Goal: Check status: Check status

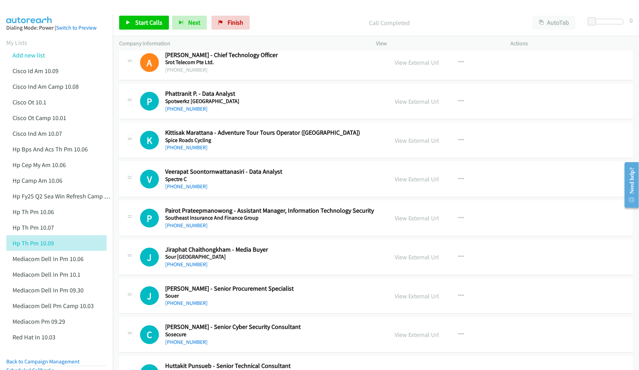
scroll to position [1672, 0]
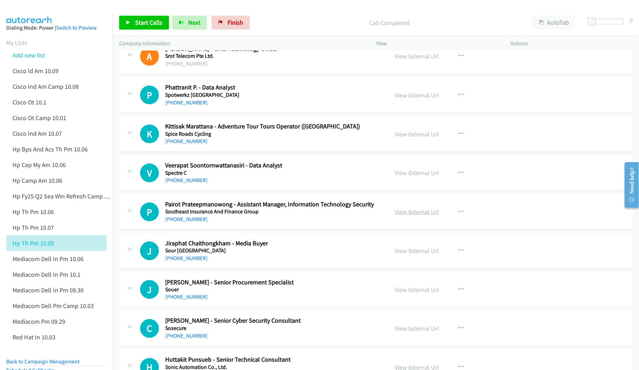
click at [409, 216] on link "View External Url" at bounding box center [417, 212] width 44 height 8
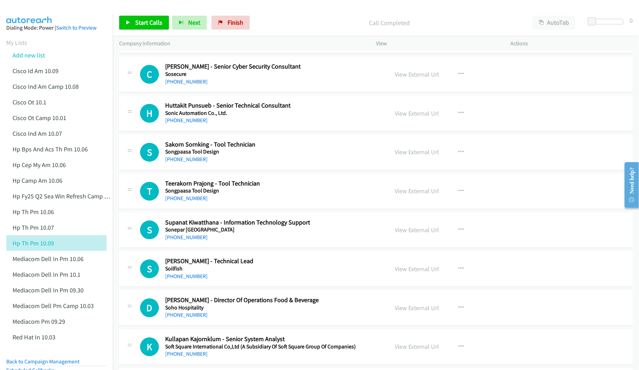
scroll to position [1934, 0]
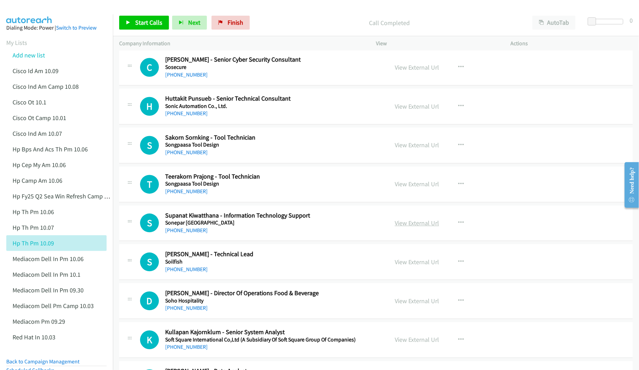
click at [403, 228] on link "View External Url" at bounding box center [417, 223] width 44 height 8
click at [419, 267] on link "View External Url" at bounding box center [417, 263] width 44 height 8
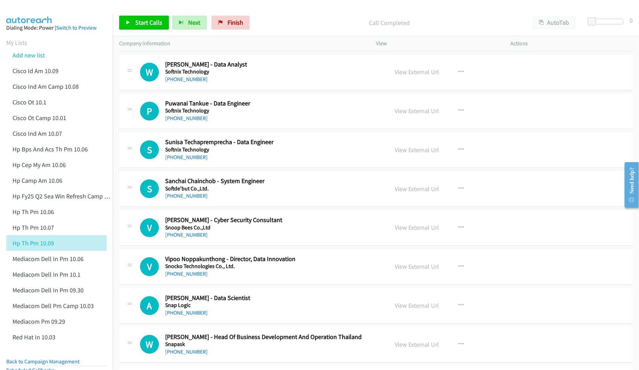
scroll to position [2247, 0]
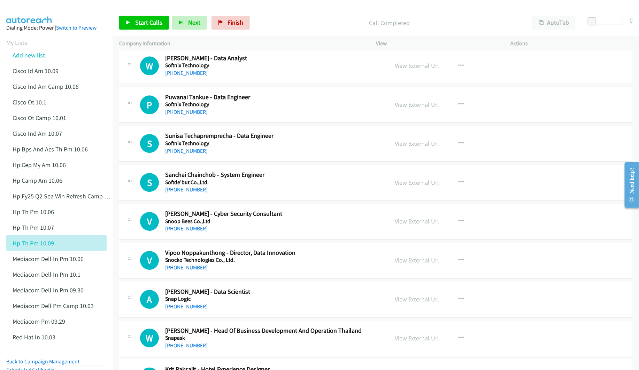
click at [401, 264] on link "View External Url" at bounding box center [417, 260] width 44 height 8
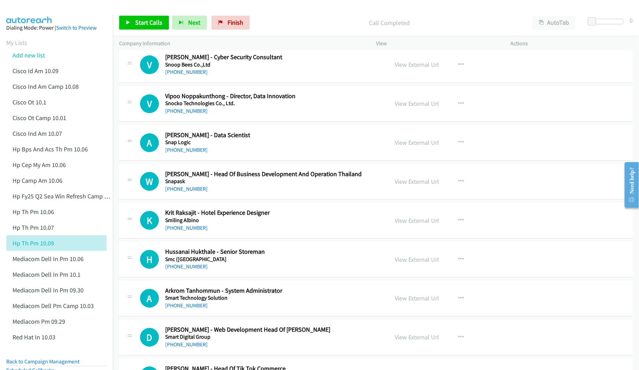
scroll to position [2456, 0]
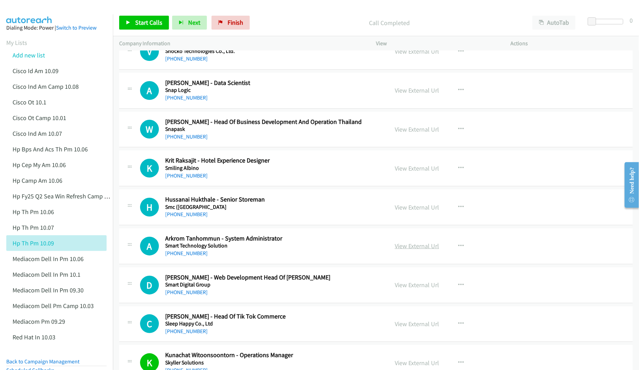
click at [412, 250] on link "View External Url" at bounding box center [417, 246] width 44 height 8
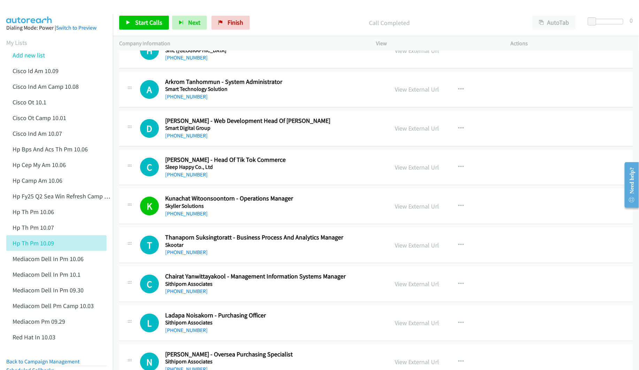
scroll to position [2665, 0]
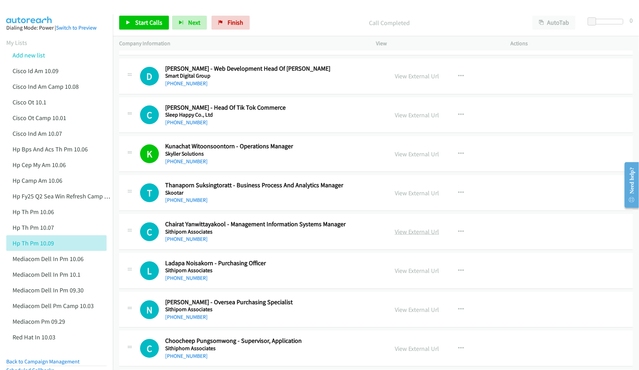
click at [409, 236] on link "View External Url" at bounding box center [417, 232] width 44 height 8
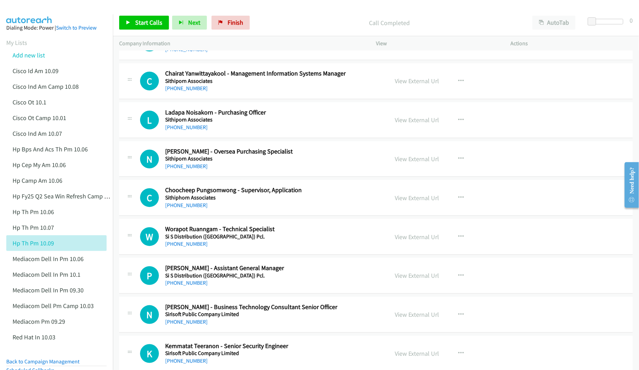
scroll to position [2822, 0]
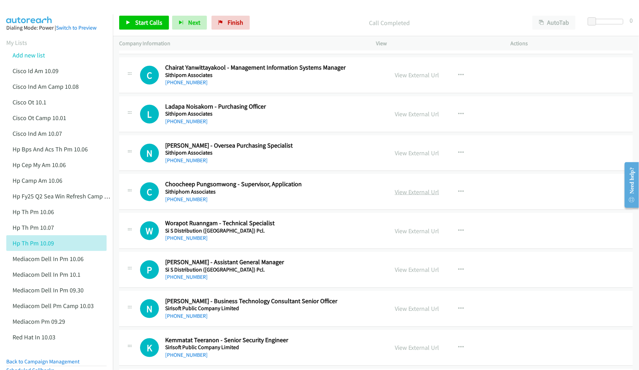
click at [423, 196] on link "View External Url" at bounding box center [417, 192] width 44 height 8
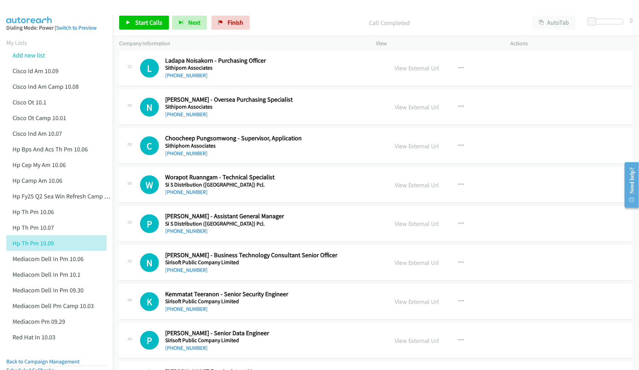
scroll to position [2874, 0]
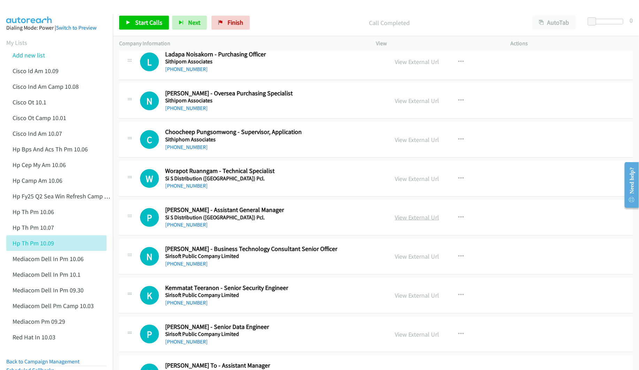
click at [400, 222] on link "View External Url" at bounding box center [417, 218] width 44 height 8
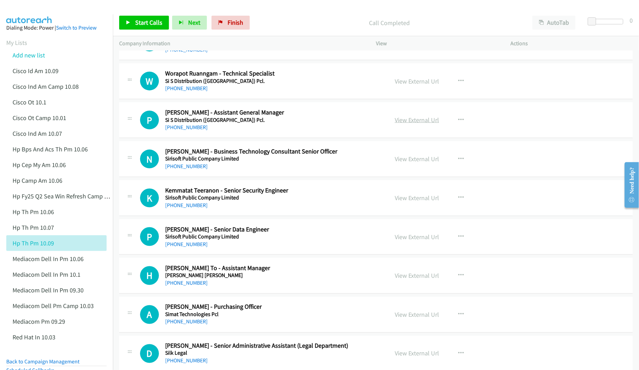
scroll to position [2979, 0]
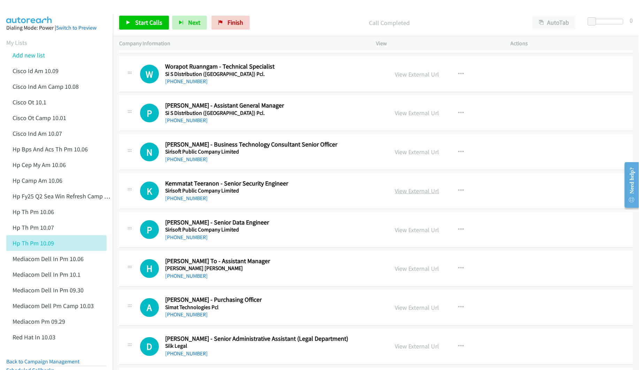
click at [413, 195] on link "View External Url" at bounding box center [417, 191] width 44 height 8
click at [407, 234] on link "View External Url" at bounding box center [417, 230] width 44 height 8
drag, startPoint x: 399, startPoint y: 282, endPoint x: 358, endPoint y: 278, distance: 40.2
click at [400, 273] on link "View External Url" at bounding box center [417, 269] width 44 height 8
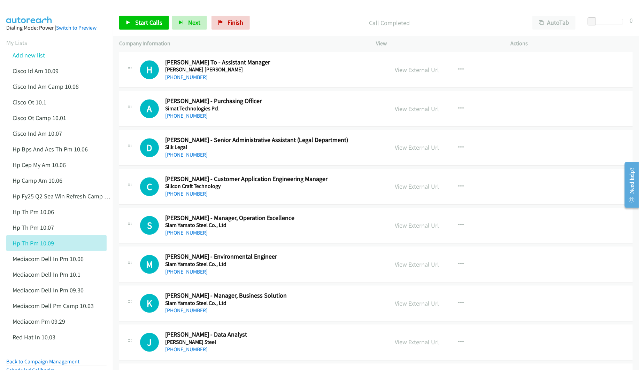
scroll to position [3188, 0]
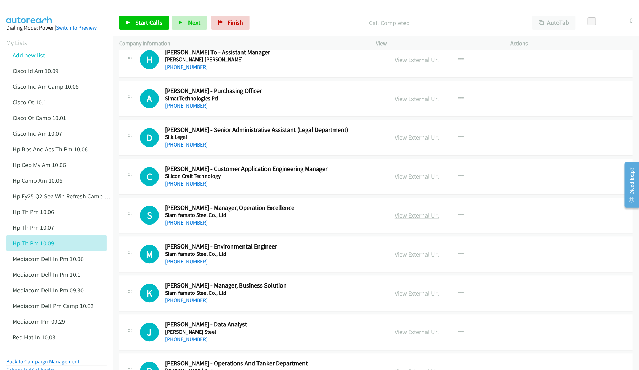
click at [421, 220] on link "View External Url" at bounding box center [417, 216] width 44 height 8
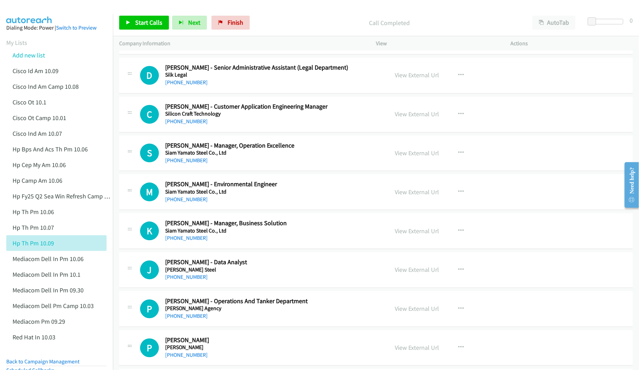
scroll to position [3292, 0]
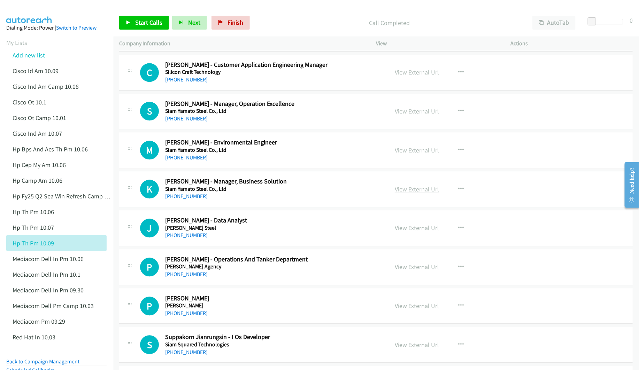
click at [406, 193] on link "View External Url" at bounding box center [417, 189] width 44 height 8
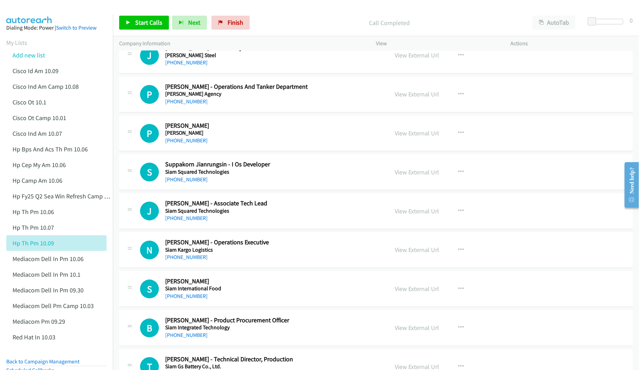
scroll to position [3501, 0]
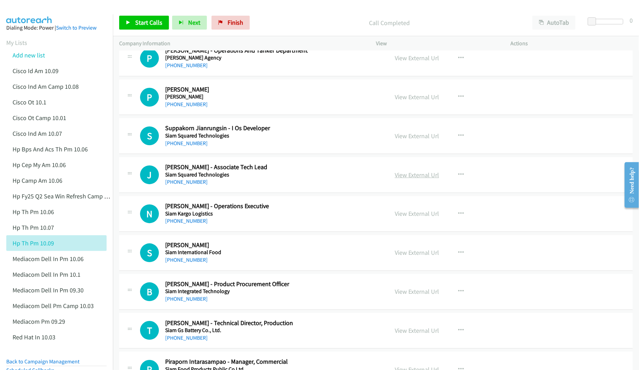
click at [417, 179] on link "View External Url" at bounding box center [417, 175] width 44 height 8
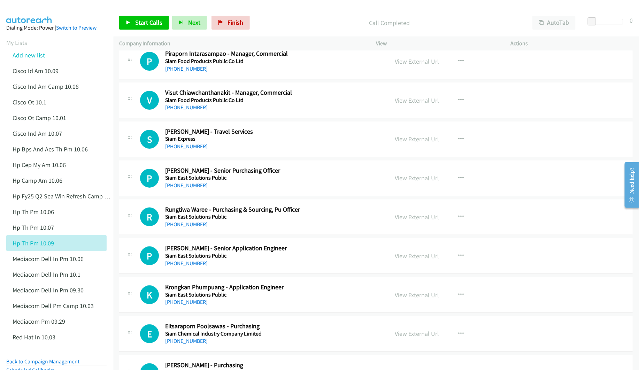
scroll to position [3815, 0]
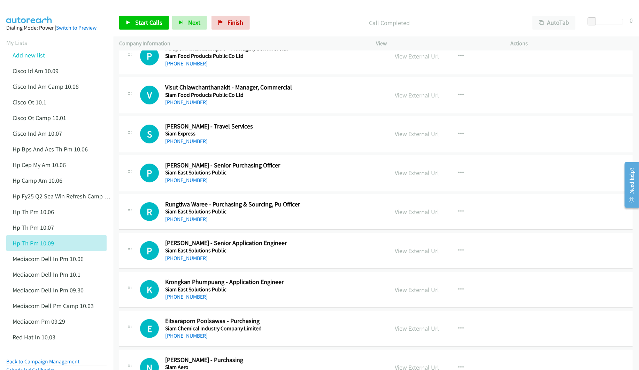
drag, startPoint x: 410, startPoint y: 190, endPoint x: 409, endPoint y: 203, distance: 12.6
click at [419, 177] on link "View External Url" at bounding box center [417, 173] width 44 height 8
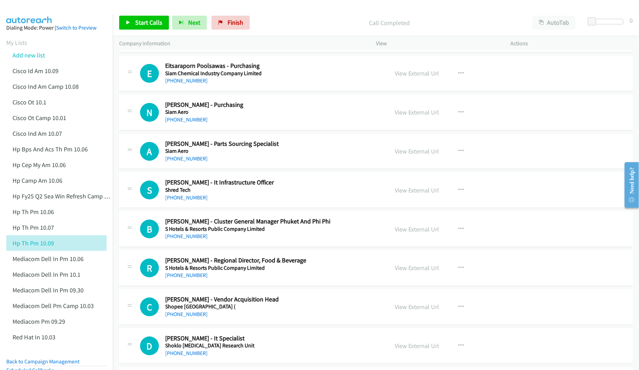
scroll to position [4076, 0]
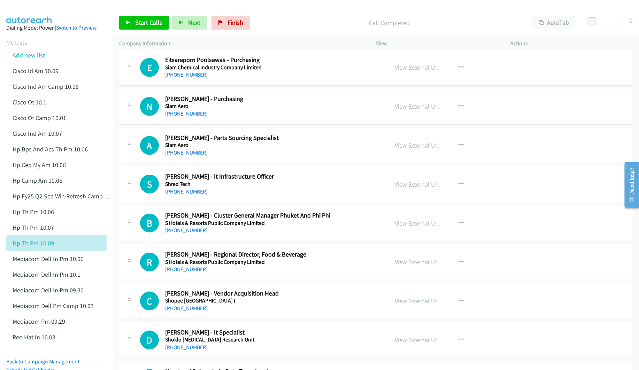
click at [407, 188] on link "View External Url" at bounding box center [417, 184] width 44 height 8
click at [403, 228] on link "View External Url" at bounding box center [417, 223] width 44 height 8
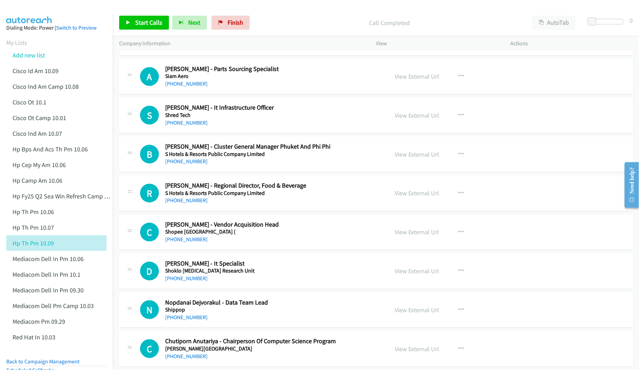
scroll to position [4181, 0]
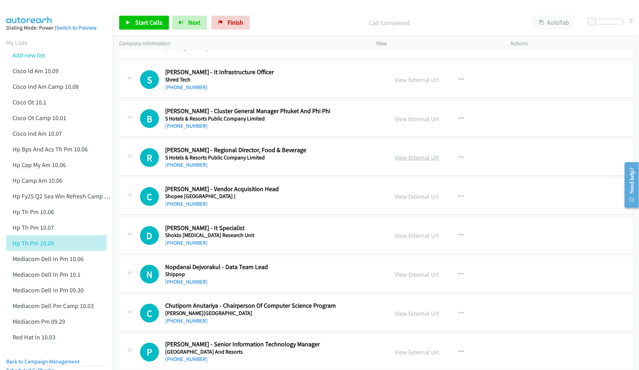
click at [409, 162] on link "View External Url" at bounding box center [417, 158] width 44 height 8
click at [401, 201] on link "View External Url" at bounding box center [417, 197] width 44 height 8
click at [410, 240] on link "View External Url" at bounding box center [417, 236] width 44 height 8
click at [403, 279] on link "View External Url" at bounding box center [417, 275] width 44 height 8
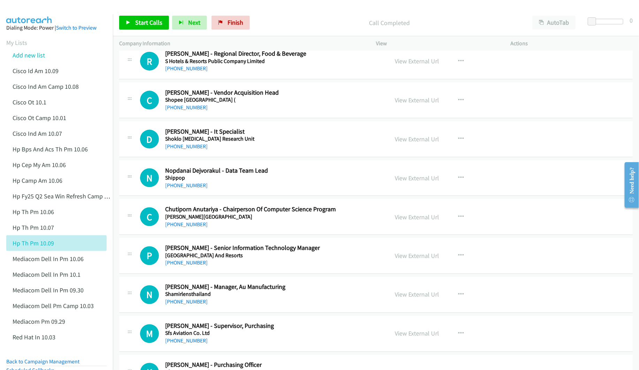
scroll to position [4285, 0]
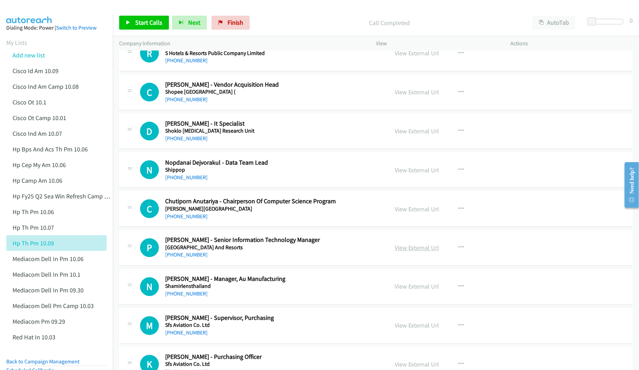
click at [407, 252] on link "View External Url" at bounding box center [417, 248] width 44 height 8
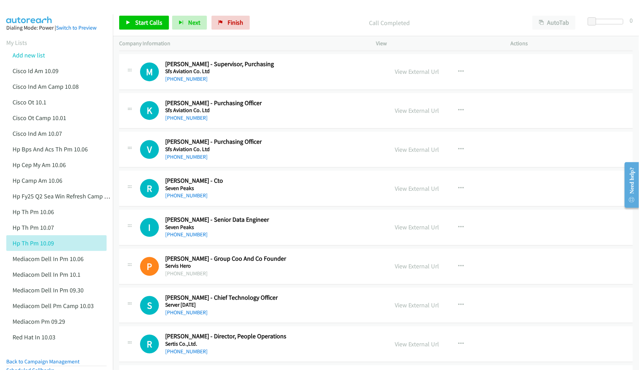
scroll to position [4547, 0]
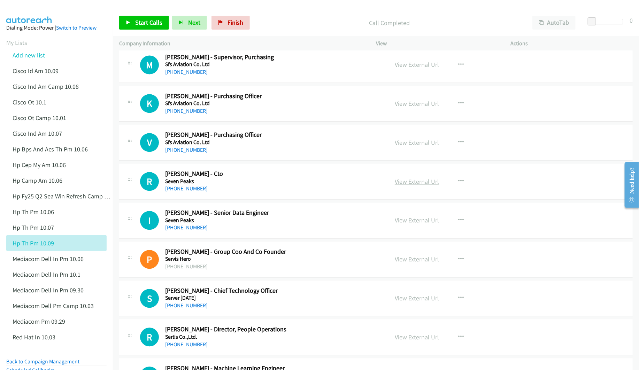
click at [408, 186] on link "View External Url" at bounding box center [417, 182] width 44 height 8
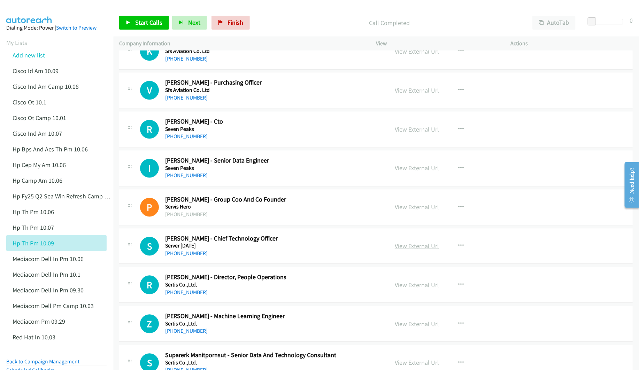
click at [406, 250] on link "View External Url" at bounding box center [417, 246] width 44 height 8
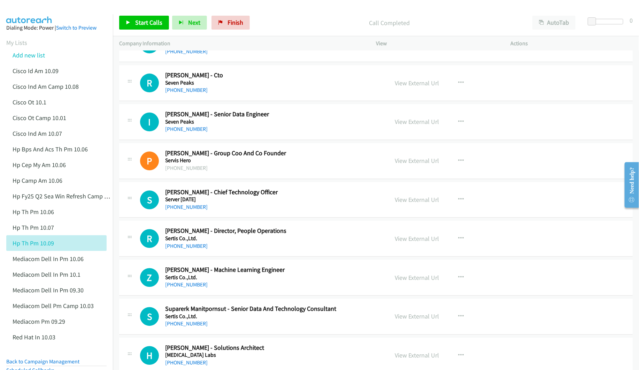
scroll to position [4651, 0]
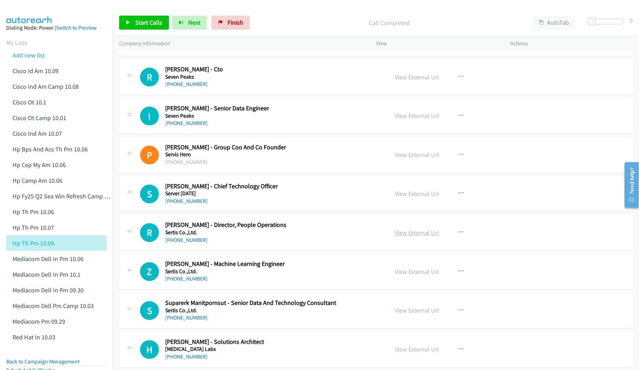
click at [406, 237] on link "View External Url" at bounding box center [417, 233] width 44 height 8
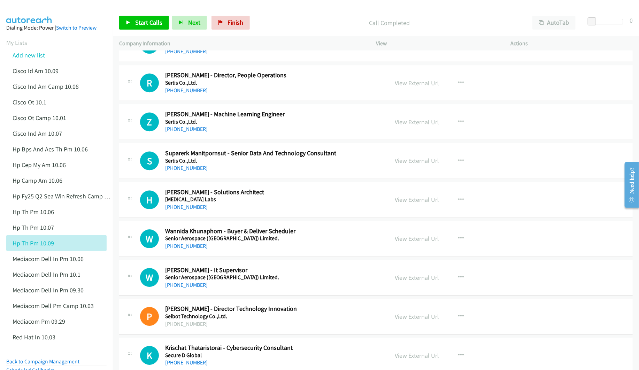
scroll to position [4808, 0]
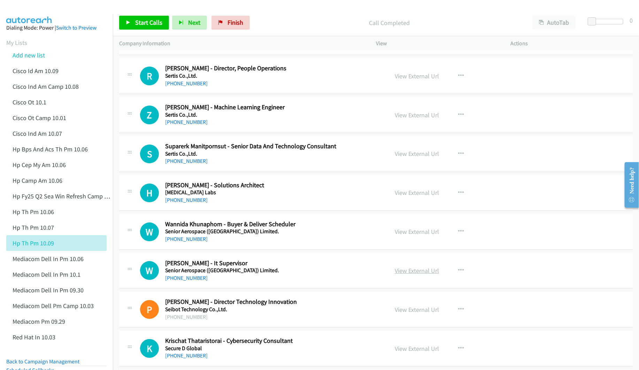
click at [398, 275] on link "View External Url" at bounding box center [417, 271] width 44 height 8
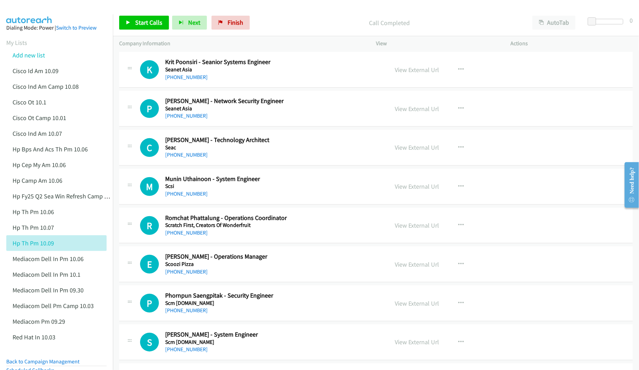
scroll to position [5278, 0]
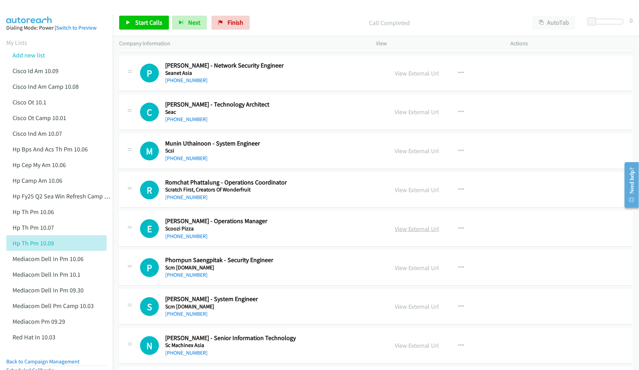
click at [414, 233] on link "View External Url" at bounding box center [417, 229] width 44 height 8
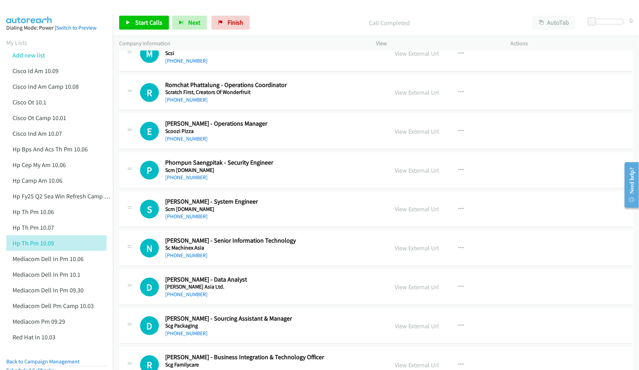
scroll to position [5383, 0]
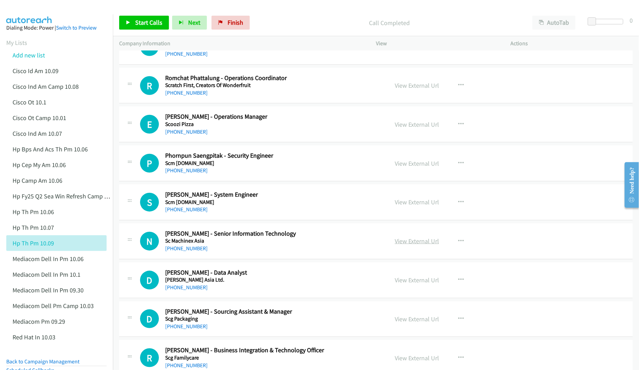
click at [414, 245] on link "View External Url" at bounding box center [417, 241] width 44 height 8
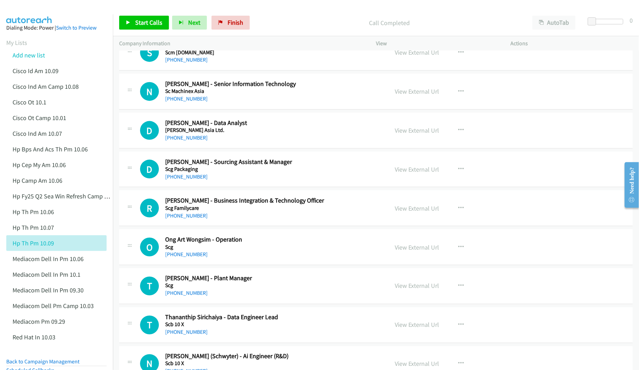
scroll to position [5539, 0]
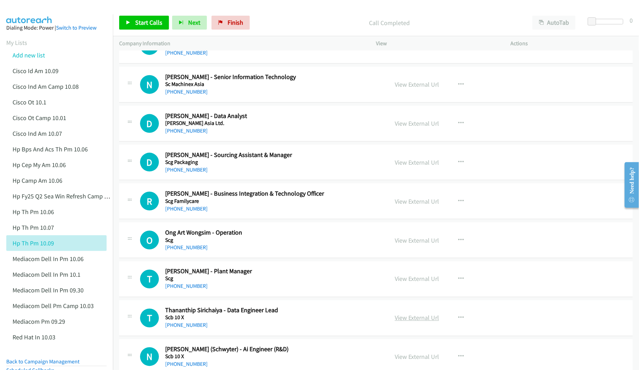
click at [404, 322] on link "View External Url" at bounding box center [417, 318] width 44 height 8
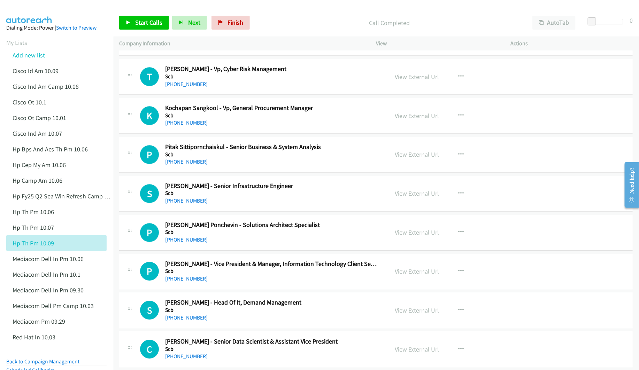
scroll to position [6062, 0]
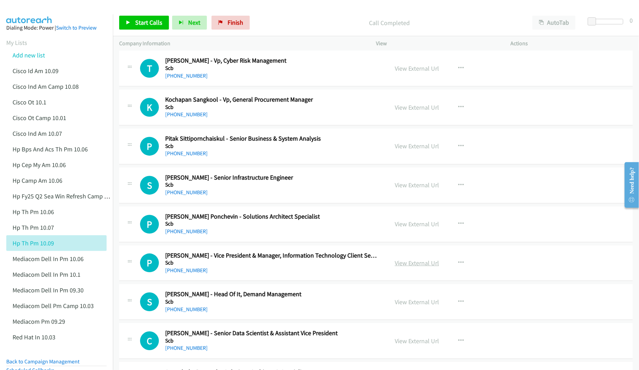
click at [409, 267] on link "View External Url" at bounding box center [417, 263] width 44 height 8
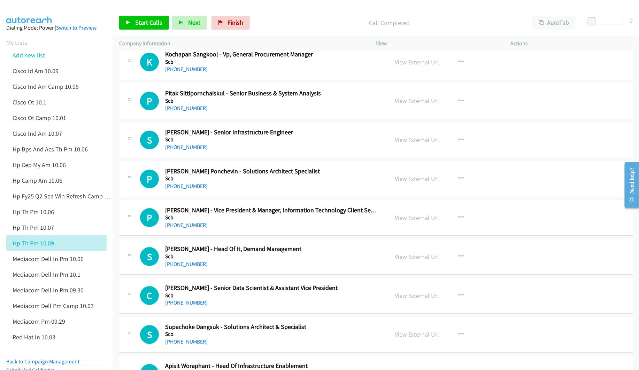
scroll to position [6114, 0]
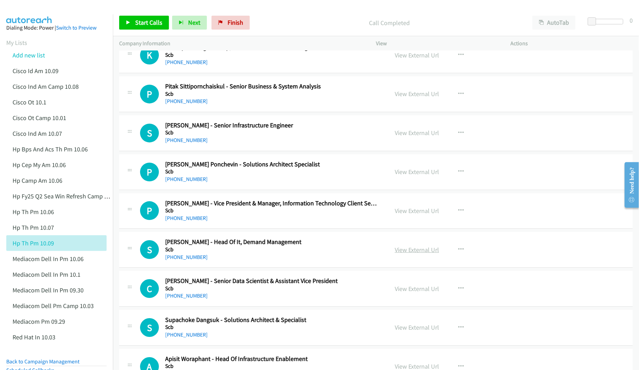
click at [418, 254] on link "View External Url" at bounding box center [417, 250] width 44 height 8
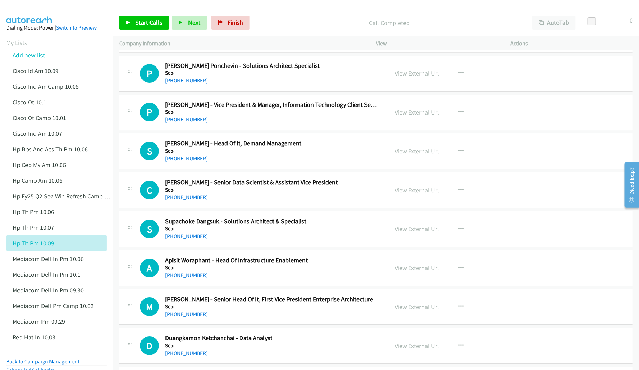
scroll to position [6219, 0]
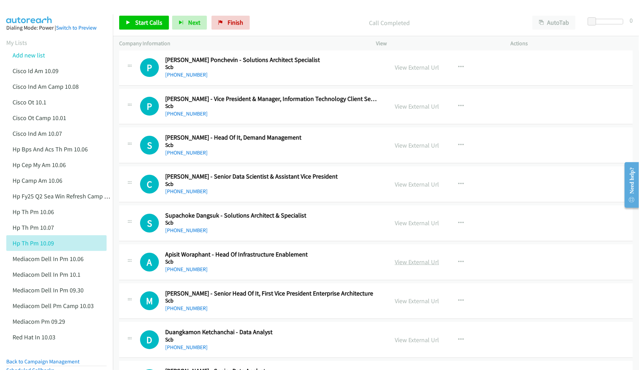
click at [409, 266] on link "View External Url" at bounding box center [417, 262] width 44 height 8
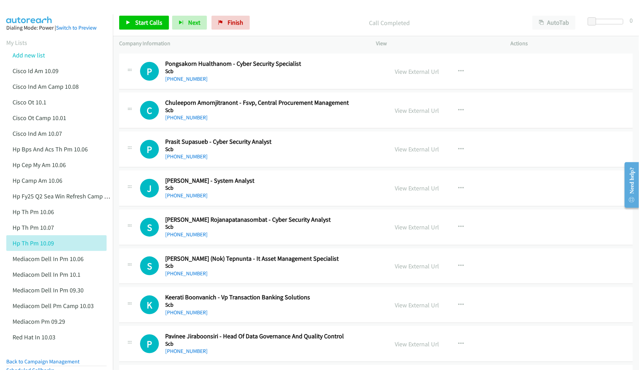
scroll to position [6689, 0]
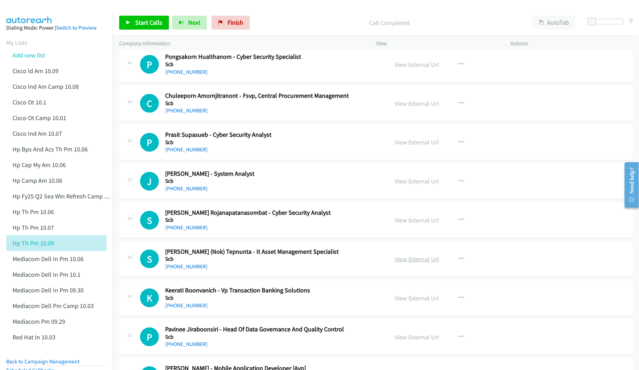
click at [417, 263] on link "View External Url" at bounding box center [417, 259] width 44 height 8
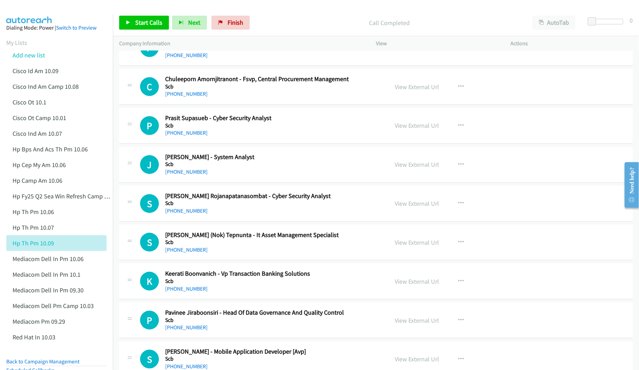
scroll to position [6741, 0]
